Goal: Task Accomplishment & Management: Complete application form

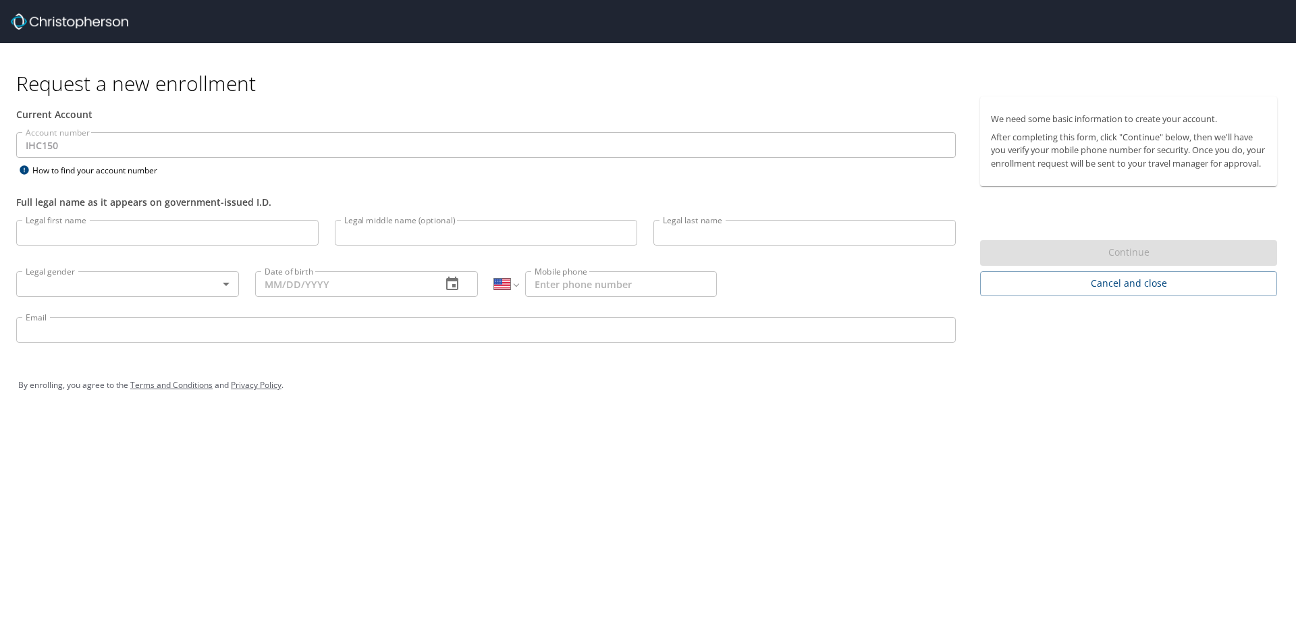
select select "US"
click at [107, 228] on input "Legal first name" at bounding box center [167, 233] width 302 height 26
type input "[PERSON_NAME]"
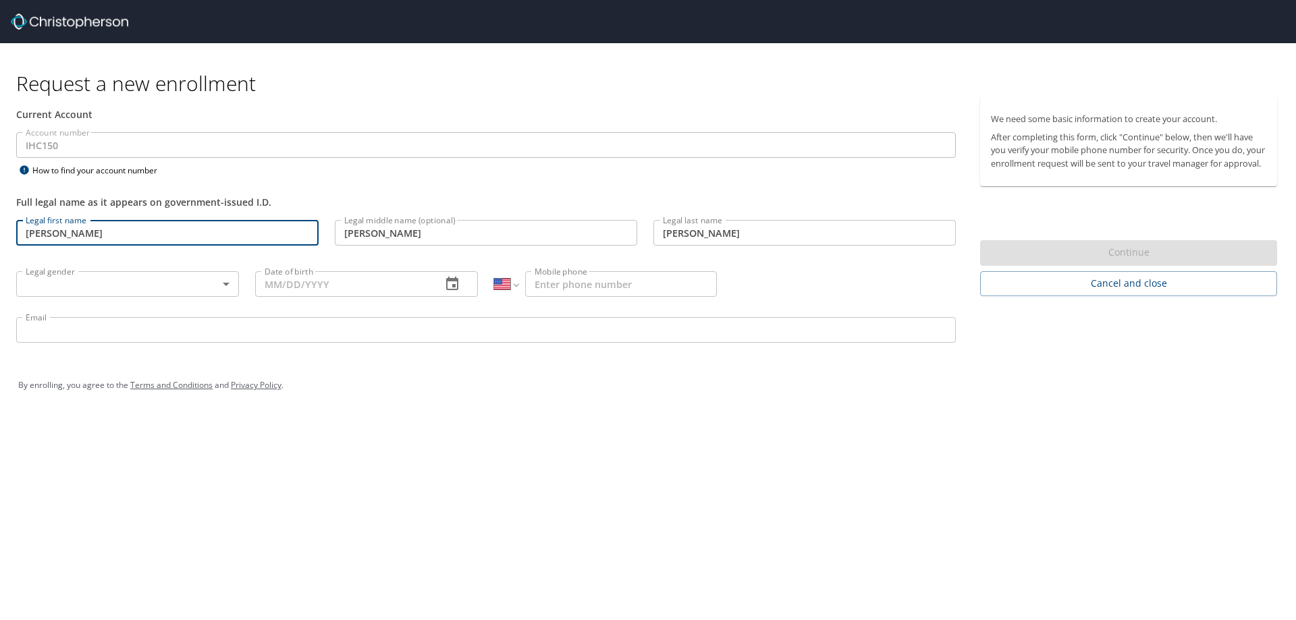
type input "[PHONE_NUMBER]"
click at [138, 322] on input "Email" at bounding box center [486, 330] width 940 height 26
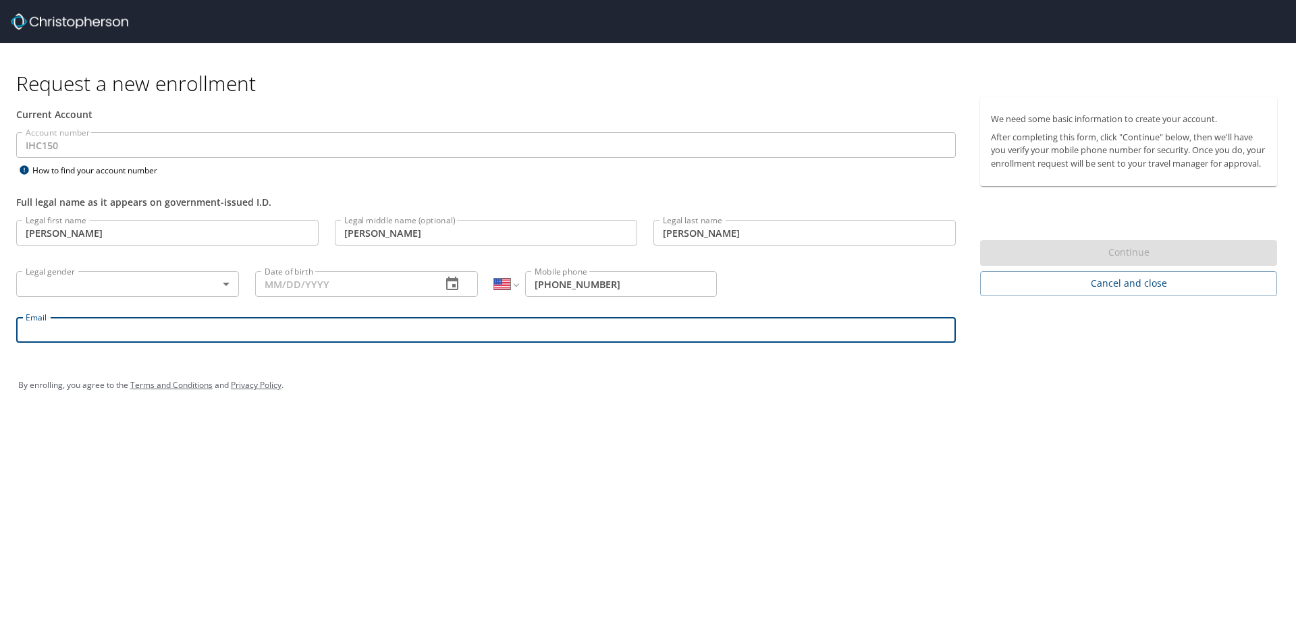
type input "[PERSON_NAME][EMAIL_ADDRESS][PERSON_NAME][DOMAIN_NAME]"
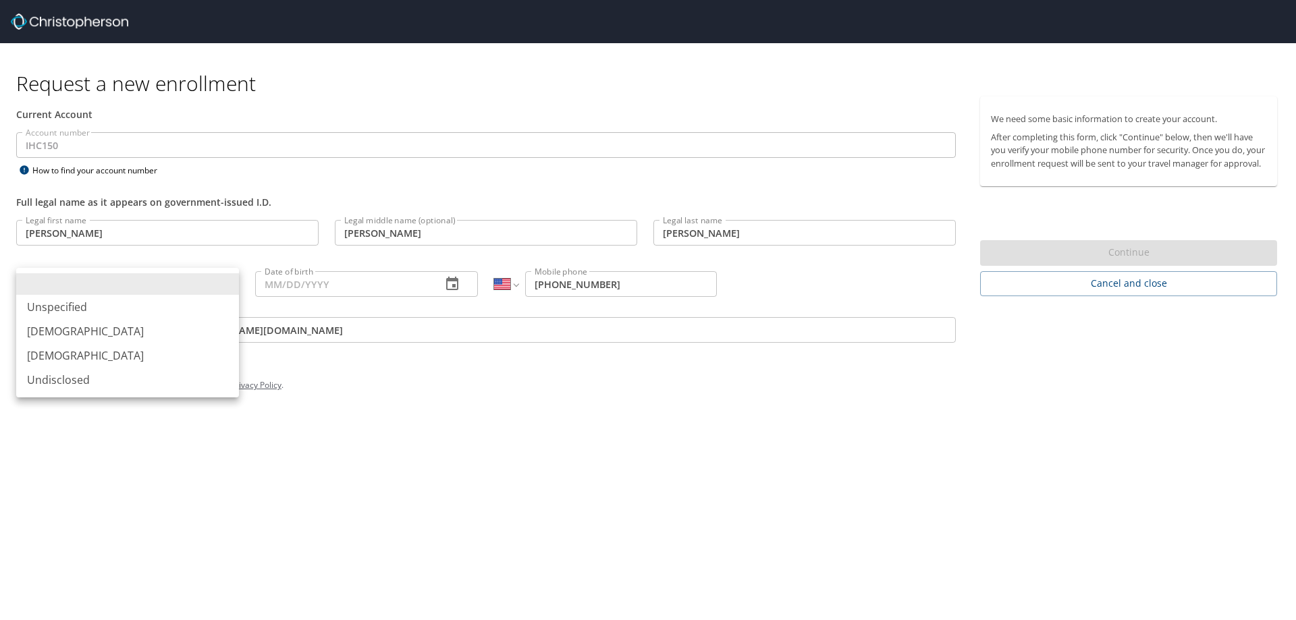
click at [150, 288] on body "Request a new enrollment Current Account Account number IHC150 Account number H…" at bounding box center [648, 310] width 1296 height 620
click at [134, 331] on li "[DEMOGRAPHIC_DATA]" at bounding box center [127, 331] width 223 height 24
type input "[DEMOGRAPHIC_DATA]"
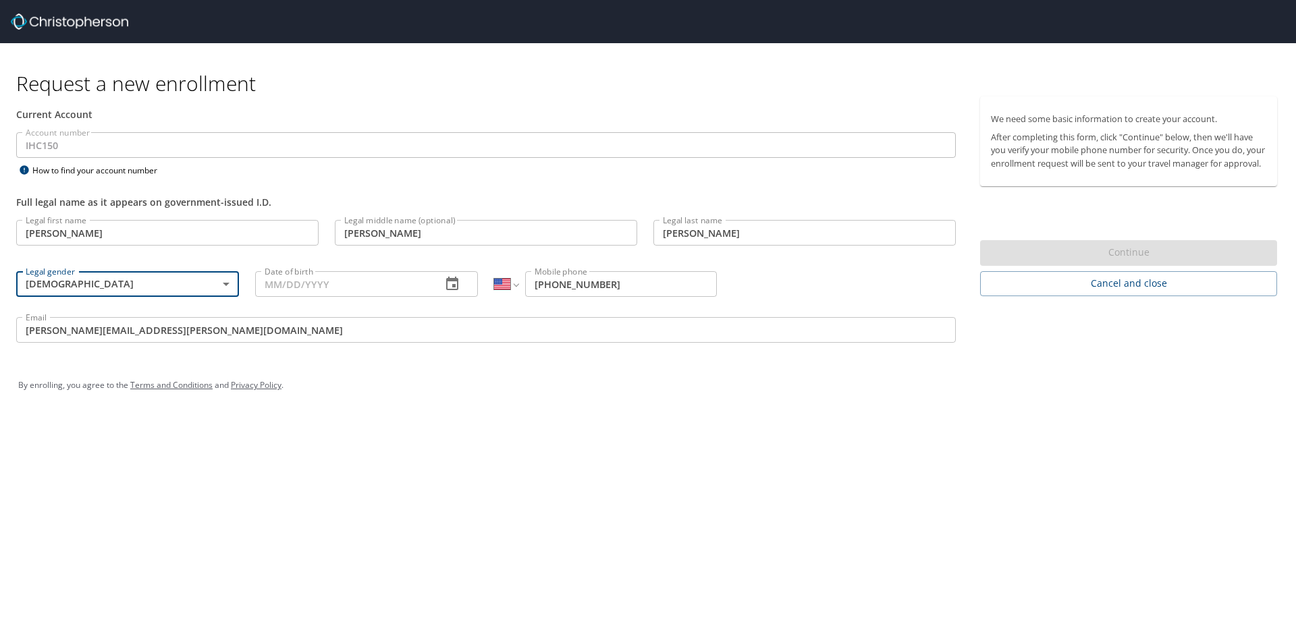
click at [319, 276] on input "Date of birth" at bounding box center [343, 284] width 176 height 26
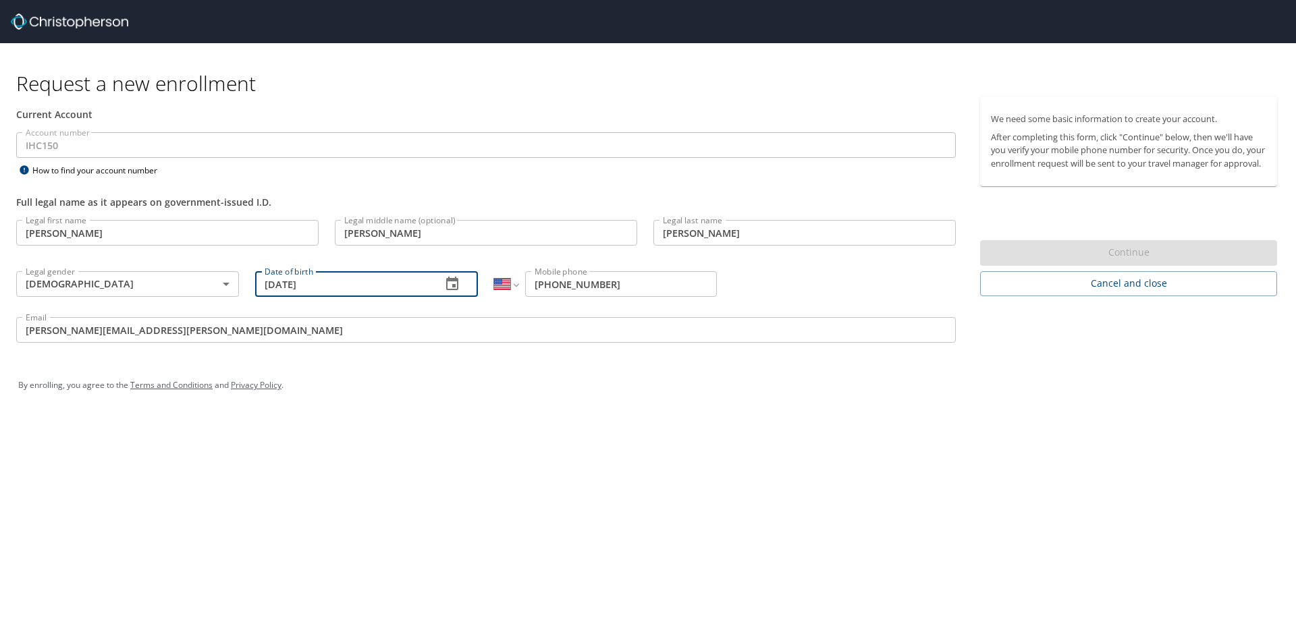
type input "[DATE]"
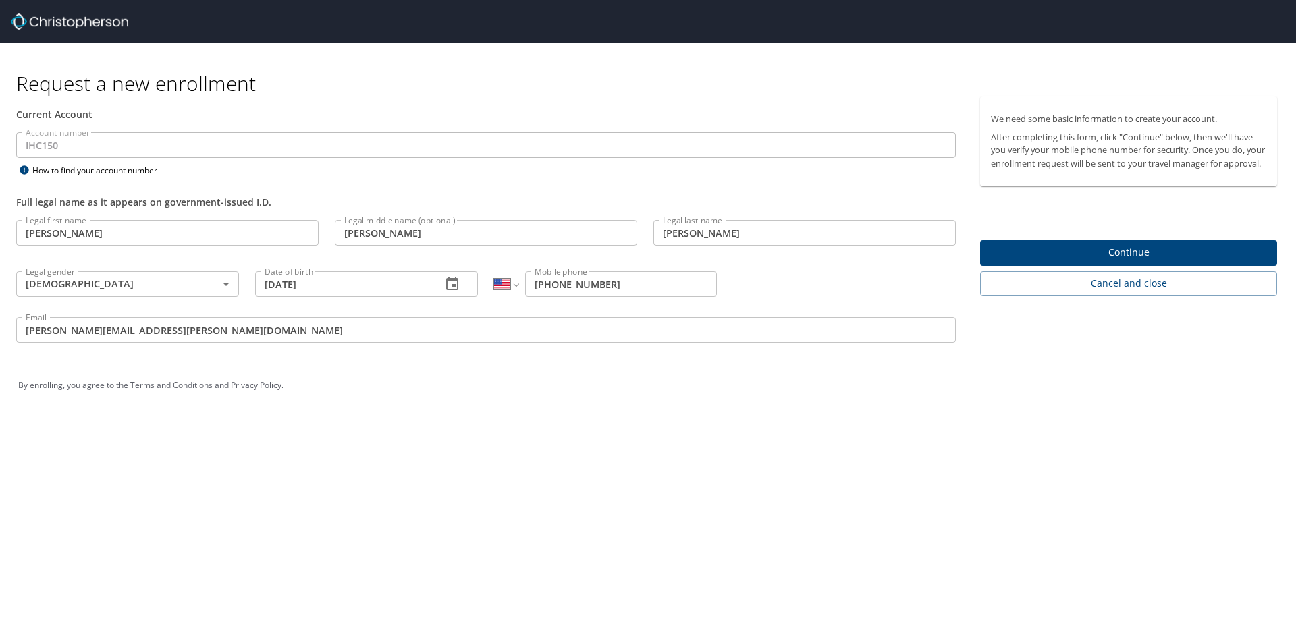
click at [683, 474] on div "Request a new enrollment Current Account Account number IHC150 Account number H…" at bounding box center [648, 310] width 1296 height 620
click at [1087, 258] on span "Continue" at bounding box center [1128, 252] width 275 height 17
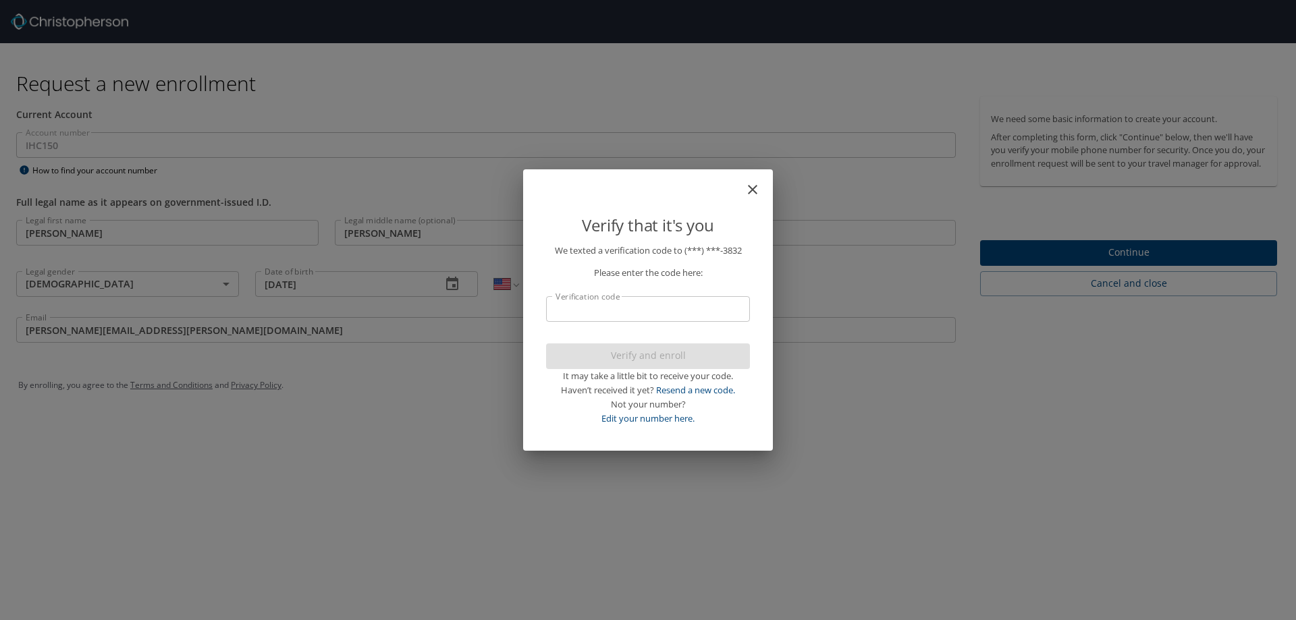
click at [668, 313] on input "Verification code" at bounding box center [648, 309] width 204 height 26
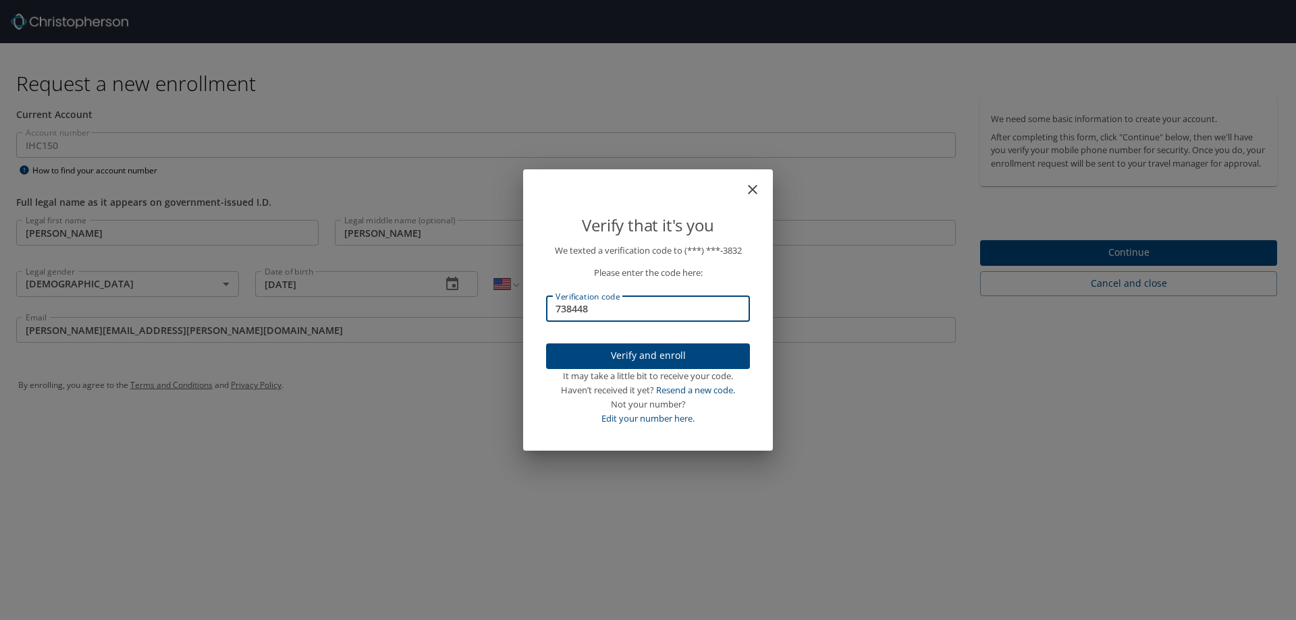
type input "738448"
click at [658, 350] on span "Verify and enroll" at bounding box center [648, 356] width 182 height 17
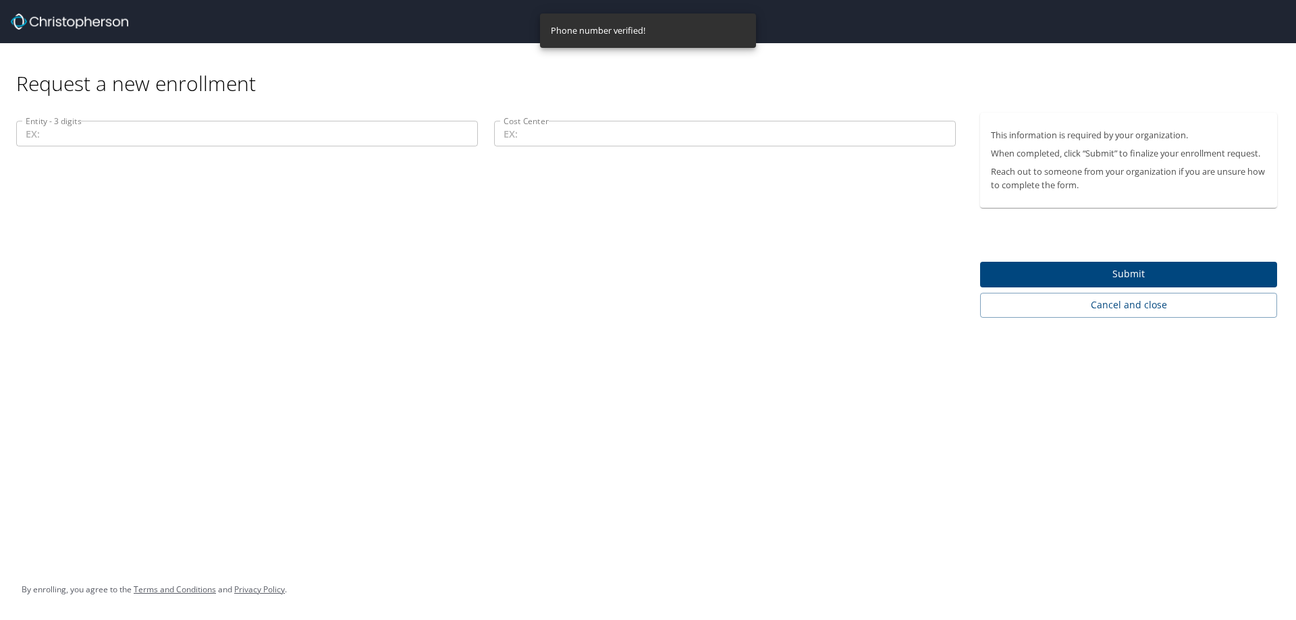
click at [174, 132] on input "Entity - 3 digits" at bounding box center [247, 134] width 462 height 26
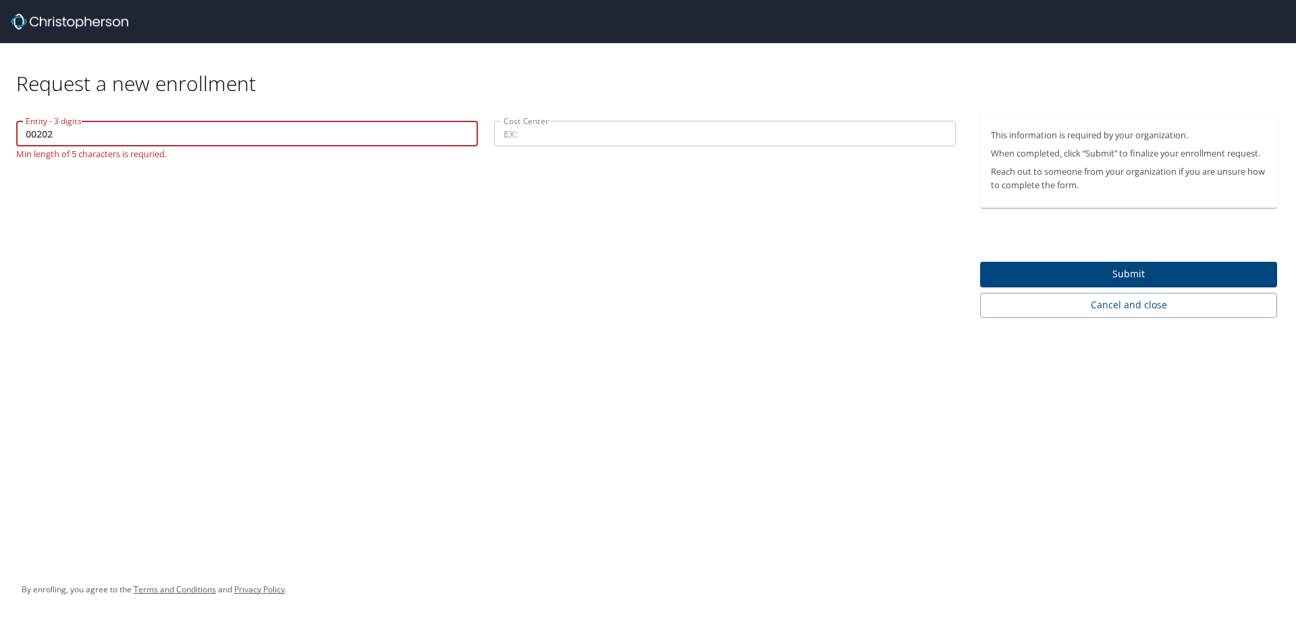
type input "00202"
click at [522, 133] on input "Cost Center" at bounding box center [725, 134] width 462 height 26
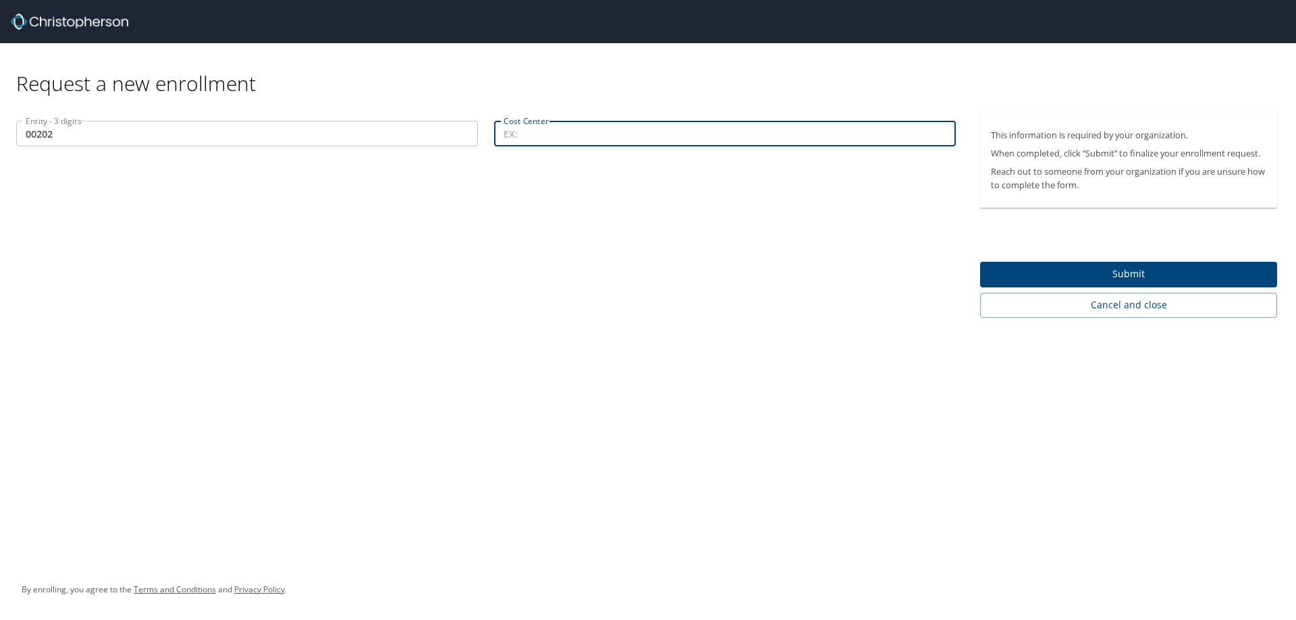
paste input "31802"
type input "31802"
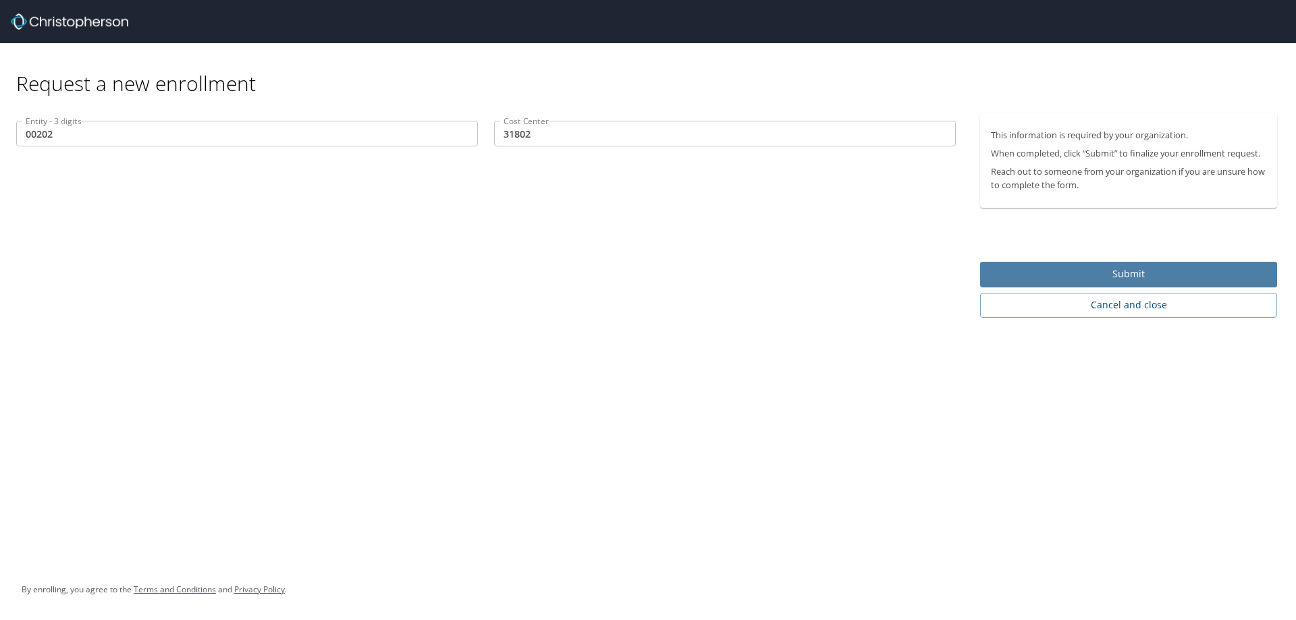
click at [1009, 270] on span "Submit" at bounding box center [1128, 274] width 275 height 17
